Goal: Entertainment & Leisure: Consume media (video, audio)

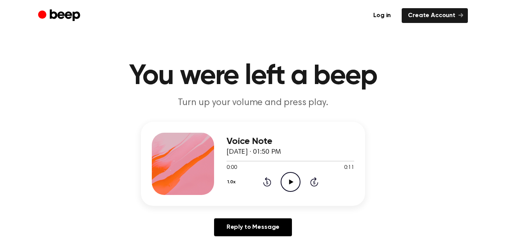
click at [288, 180] on icon "Play Audio" at bounding box center [291, 182] width 20 height 20
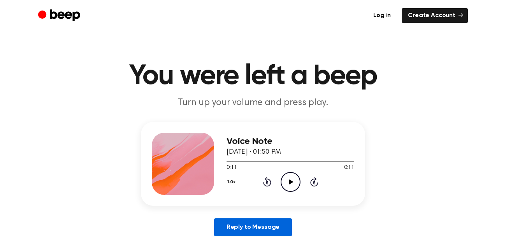
click at [245, 228] on link "Reply to Message" at bounding box center [253, 227] width 78 height 18
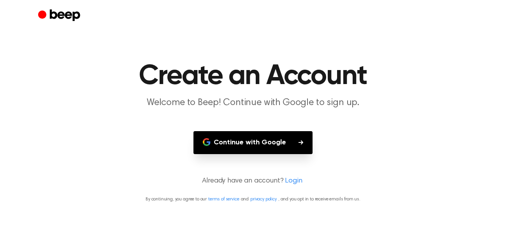
click at [270, 141] on button "Continue with Google" at bounding box center [253, 142] width 119 height 23
click at [434, 168] on main "Create an Account Welcome to Beep! Continue with Google to sign up. Continue wi…" at bounding box center [253, 118] width 506 height 237
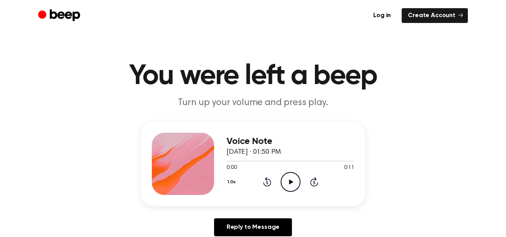
click at [287, 182] on icon "Play Audio" at bounding box center [291, 182] width 20 height 20
click at [293, 185] on icon "Play Audio" at bounding box center [291, 182] width 20 height 20
click at [293, 185] on icon "Pause Audio" at bounding box center [291, 182] width 20 height 20
click at [293, 185] on icon "Play Audio" at bounding box center [291, 182] width 20 height 20
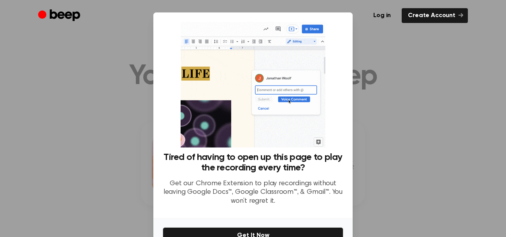
click at [255, 172] on h3 "Tired of having to open up this page to play the recording every time?" at bounding box center [253, 162] width 181 height 21
click at [398, 49] on div at bounding box center [253, 118] width 506 height 237
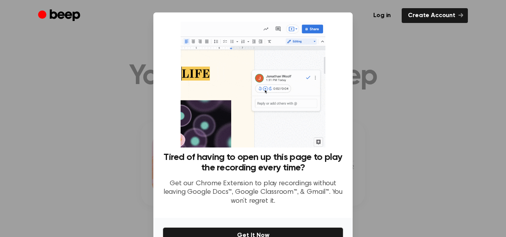
click at [408, 109] on div at bounding box center [253, 118] width 506 height 237
click at [462, 208] on div at bounding box center [253, 118] width 506 height 237
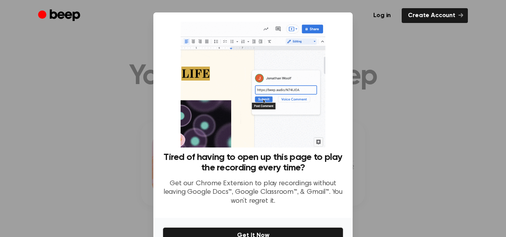
click at [462, 208] on div at bounding box center [253, 118] width 506 height 237
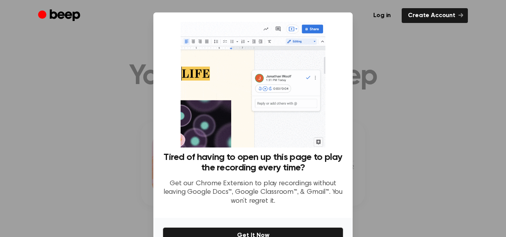
click at [462, 208] on div at bounding box center [253, 118] width 506 height 237
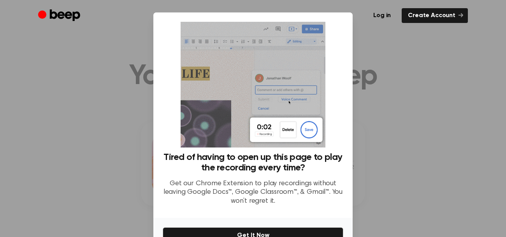
click at [84, 77] on div at bounding box center [253, 118] width 506 height 237
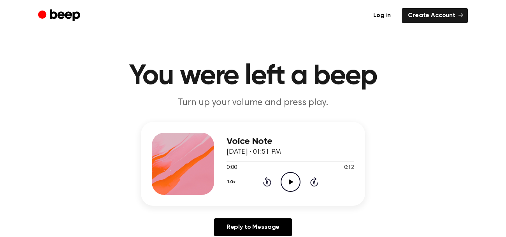
click at [288, 177] on icon "Play Audio" at bounding box center [291, 182] width 20 height 20
click at [297, 182] on icon "Play Audio" at bounding box center [291, 182] width 20 height 20
click at [297, 182] on icon "Pause Audio" at bounding box center [291, 182] width 20 height 20
click at [297, 182] on icon "Play Audio" at bounding box center [291, 182] width 20 height 20
click at [290, 186] on icon "Play Audio" at bounding box center [291, 182] width 20 height 20
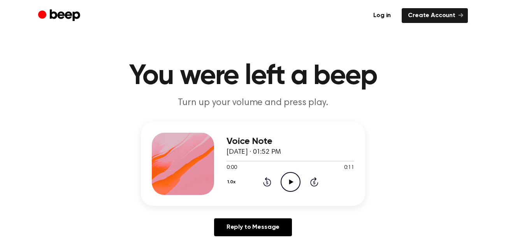
click at [292, 182] on icon "Play Audio" at bounding box center [291, 182] width 20 height 20
click at [289, 180] on icon at bounding box center [291, 182] width 4 height 5
click at [288, 182] on icon "Play Audio" at bounding box center [291, 182] width 20 height 20
click at [287, 179] on icon "Play Audio" at bounding box center [291, 182] width 20 height 20
click at [294, 179] on icon "Play Audio" at bounding box center [291, 182] width 20 height 20
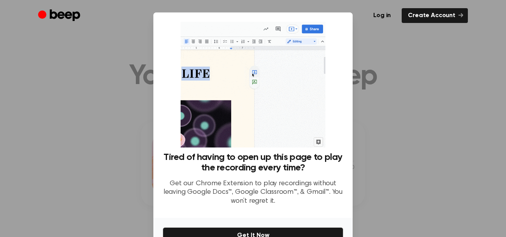
click at [250, 167] on h3 "Tired of having to open up this page to play the recording every time?" at bounding box center [253, 162] width 181 height 21
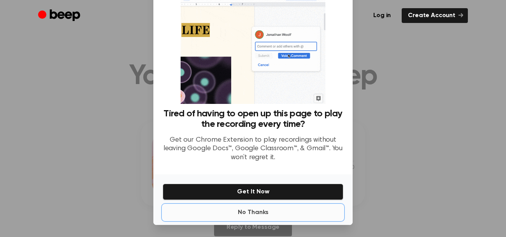
click at [258, 208] on button "No Thanks" at bounding box center [253, 213] width 181 height 16
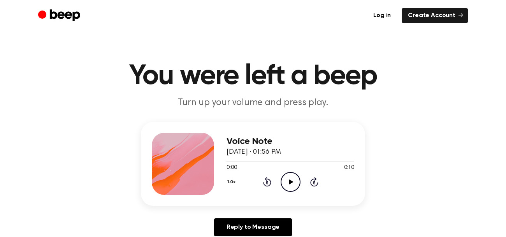
click at [258, 208] on div "Voice Note August 14, 2022 · 01:56 PM 0:00 0:10 Your browser does not support t…" at bounding box center [253, 182] width 488 height 121
click at [290, 191] on circle at bounding box center [290, 182] width 19 height 19
click at [291, 185] on icon "Play Audio" at bounding box center [291, 182] width 20 height 20
click at [294, 181] on icon "Play Audio" at bounding box center [291, 182] width 20 height 20
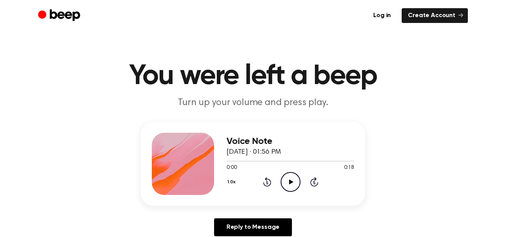
click at [293, 183] on icon "Play Audio" at bounding box center [291, 182] width 20 height 20
click at [292, 183] on icon "Play Audio" at bounding box center [291, 182] width 20 height 20
click at [316, 185] on icon at bounding box center [314, 181] width 8 height 9
click at [339, 197] on div "Voice Note [DATE] · 01:56 PM 0:18 0:18 Your browser does not support the [objec…" at bounding box center [253, 164] width 224 height 84
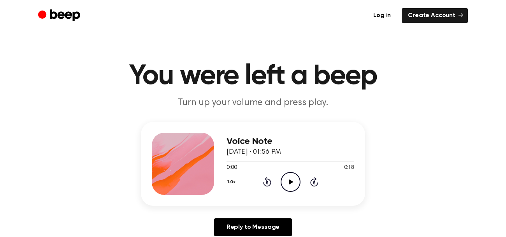
click at [282, 182] on icon "Play Audio" at bounding box center [291, 182] width 20 height 20
